Goal: Find specific page/section: Find specific page/section

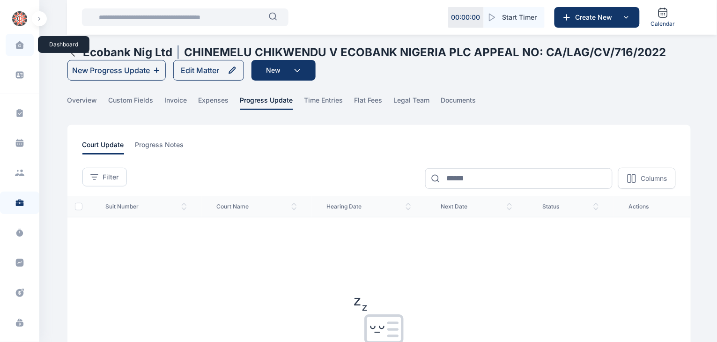
click at [18, 46] on icon at bounding box center [19, 45] width 8 height 8
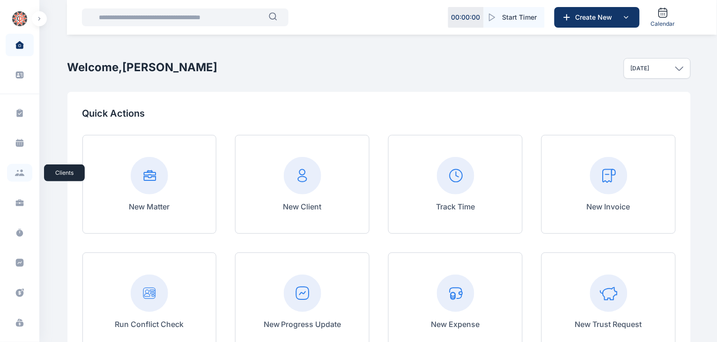
click at [22, 176] on span at bounding box center [19, 173] width 25 height 18
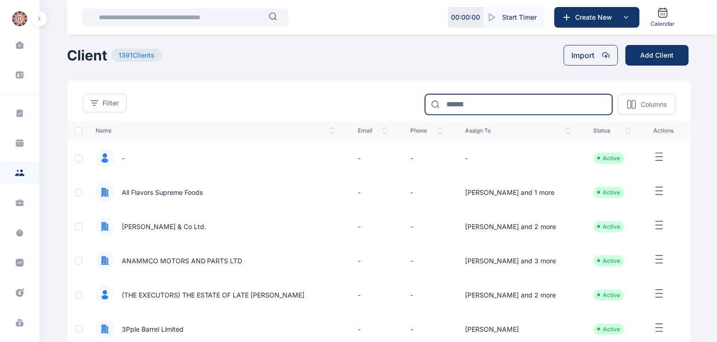
click at [499, 101] on input at bounding box center [518, 104] width 187 height 21
type input "*****"
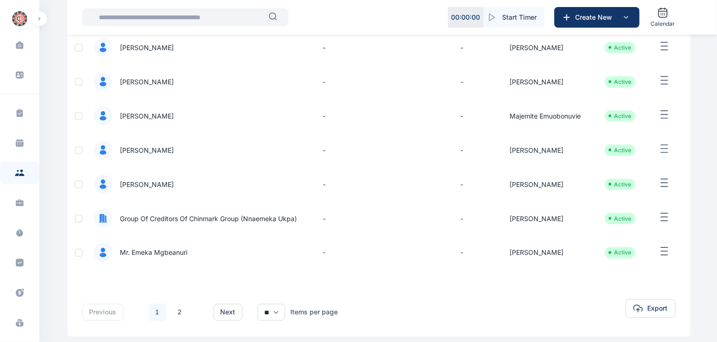
scroll to position [223, 0]
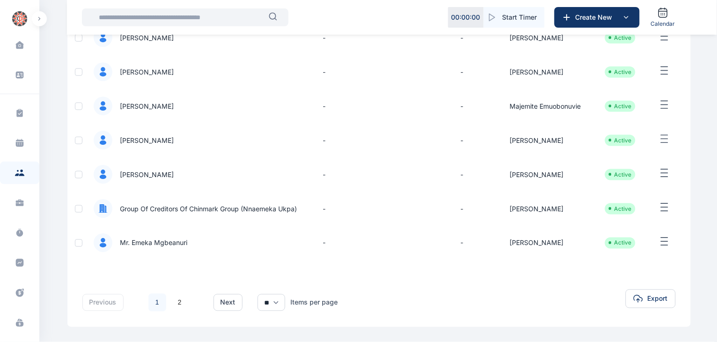
click at [174, 244] on span "Mr. Emeka Mgbeanuri" at bounding box center [149, 242] width 75 height 9
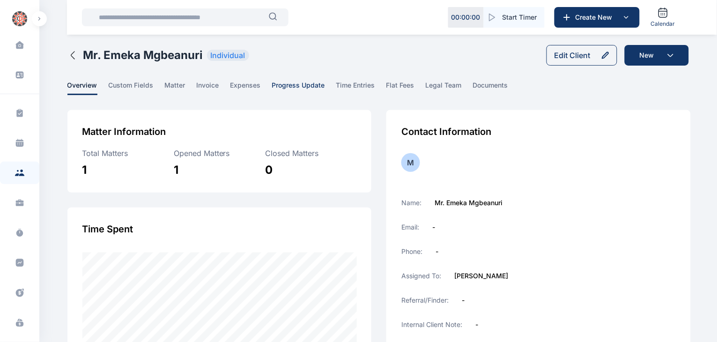
click at [299, 85] on span "progress update" at bounding box center [298, 88] width 53 height 15
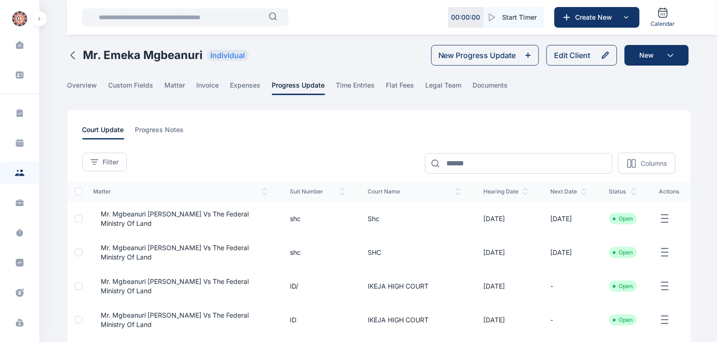
click at [147, 214] on span "Mr. Mgbeanuri [PERSON_NAME] Vs The Federal Ministry Of Land" at bounding box center [181, 218] width 174 height 19
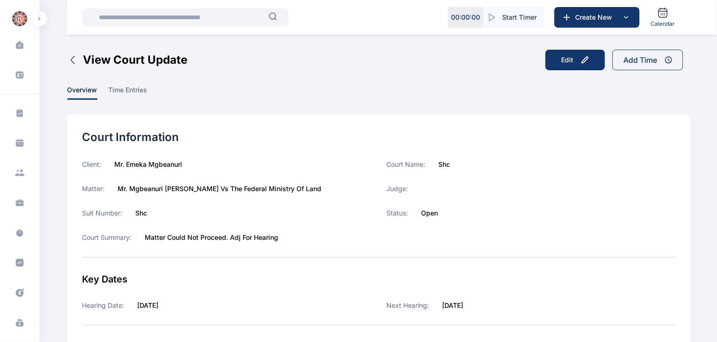
click at [550, 198] on div "Court Name: shc Judge: Status: Open" at bounding box center [530, 208] width 289 height 97
